Goal: Task Accomplishment & Management: Use online tool/utility

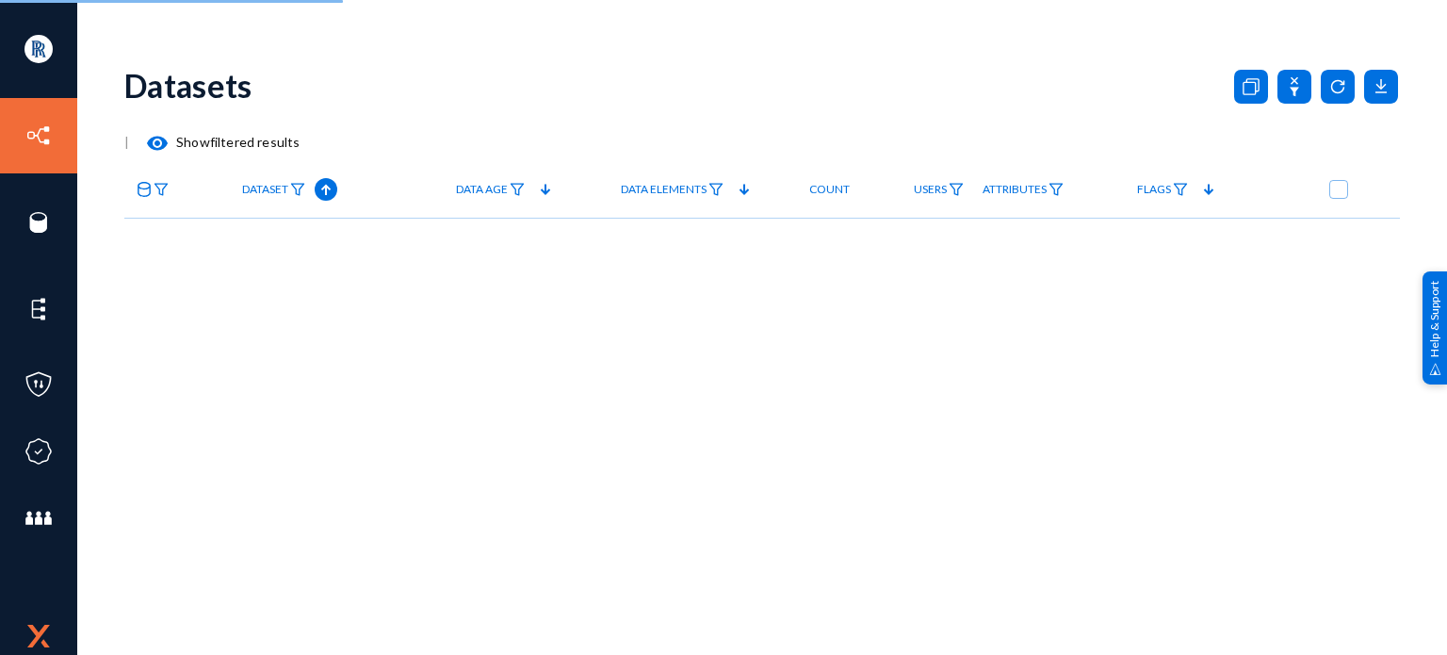
checkbox input "true"
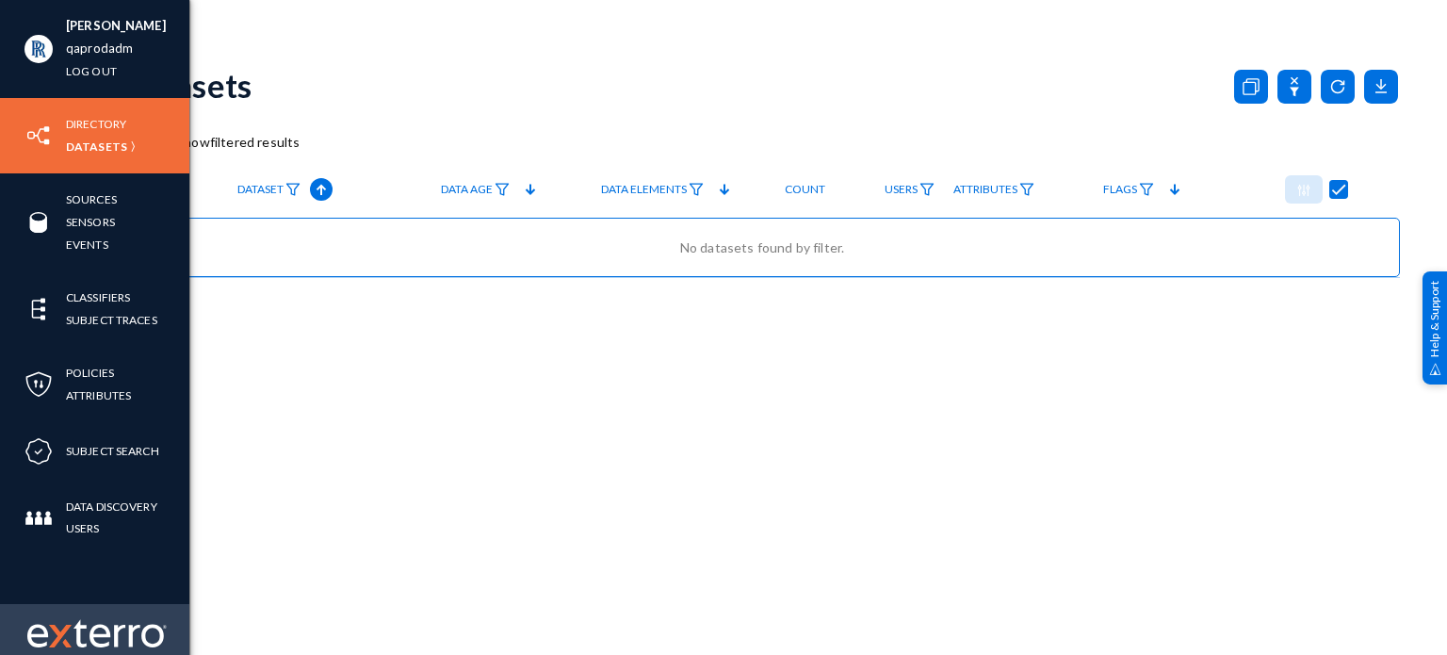
click at [111, 606] on div at bounding box center [94, 641] width 189 height 74
click at [99, 633] on img at bounding box center [96, 633] width 139 height 28
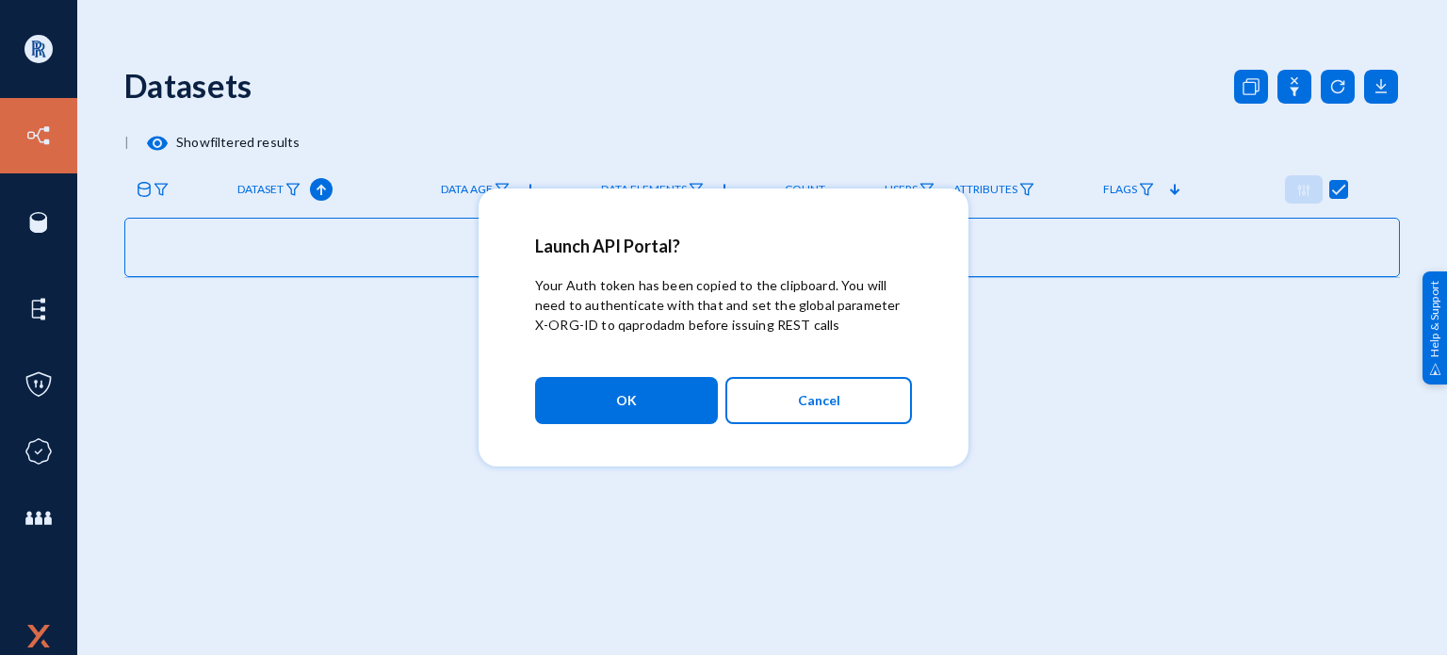
click at [1221, 351] on div at bounding box center [723, 327] width 1447 height 655
click at [683, 409] on button "OK" at bounding box center [626, 400] width 183 height 47
